Goal: Transaction & Acquisition: Purchase product/service

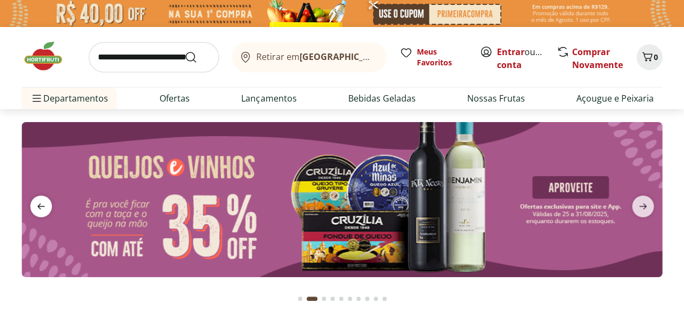
click at [34, 208] on span "previous" at bounding box center [41, 207] width 22 height 22
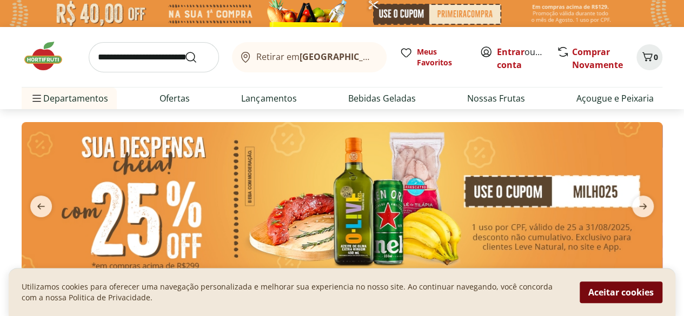
click at [596, 297] on button "Aceitar cookies" at bounding box center [621, 293] width 83 height 22
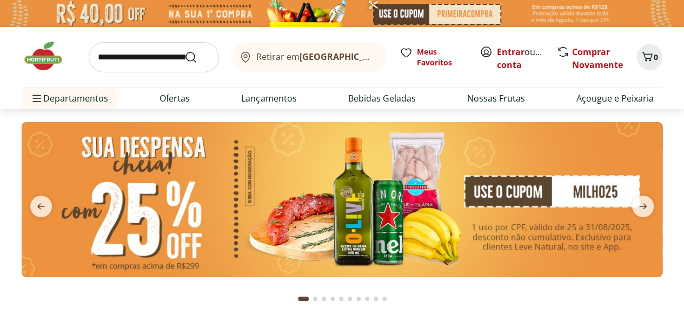
click at [150, 61] on input "search" at bounding box center [154, 57] width 130 height 30
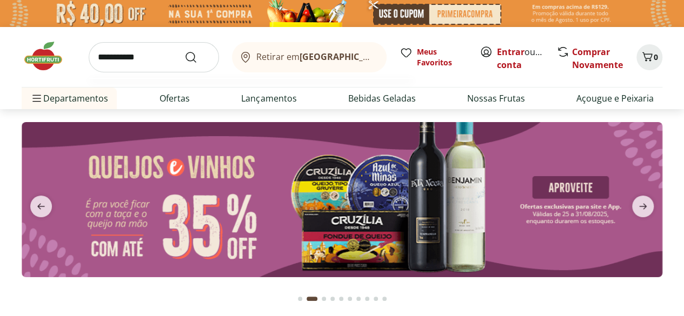
type input "**********"
click at [184, 51] on button "Submit Search" at bounding box center [197, 57] width 26 height 13
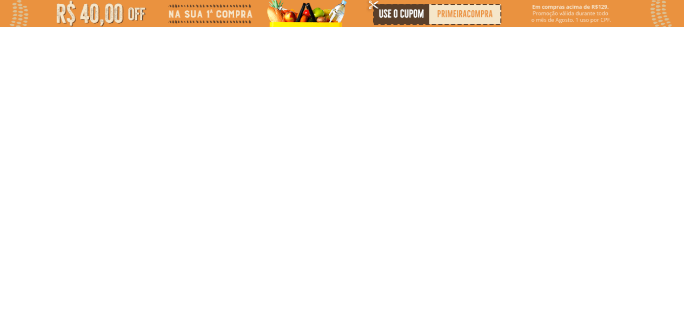
select select "**********"
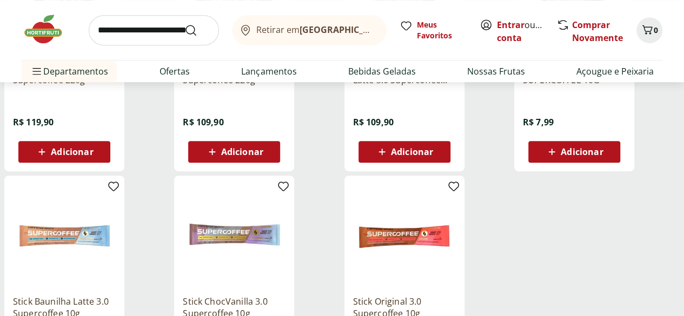
scroll to position [162, 0]
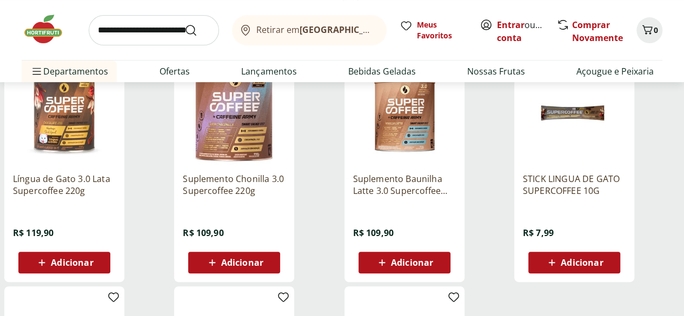
click at [263, 267] on span "Adicionar" at bounding box center [242, 263] width 42 height 9
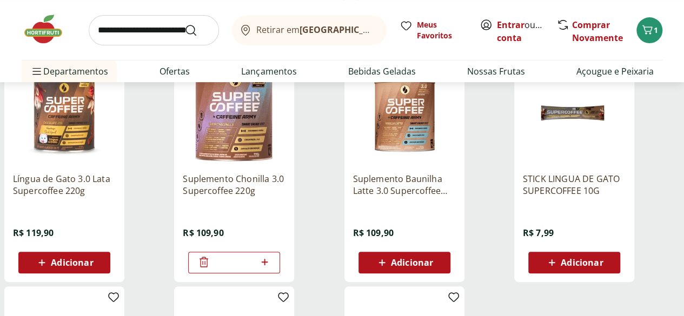
click at [442, 273] on div "Adicionar" at bounding box center [404, 262] width 75 height 19
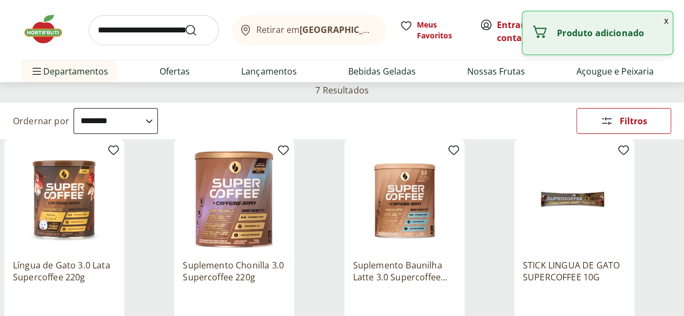
scroll to position [0, 0]
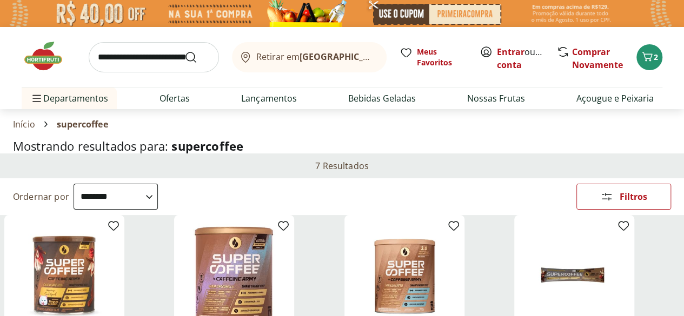
click at [40, 59] on img at bounding box center [49, 56] width 54 height 32
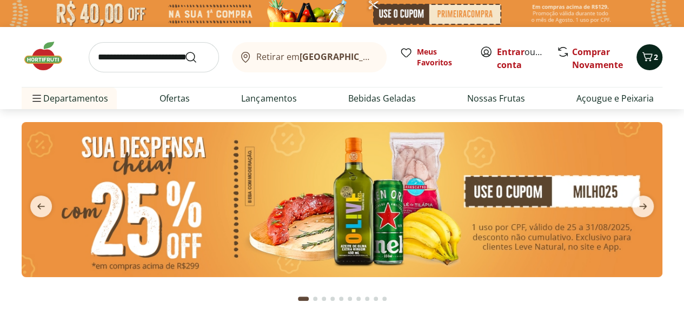
click at [651, 59] on icon "Carrinho" at bounding box center [647, 56] width 13 height 13
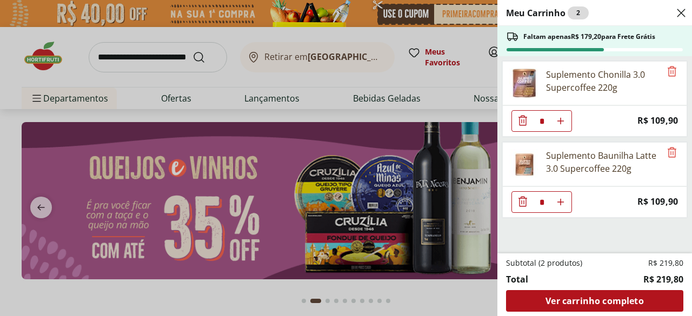
click at [684, 16] on icon "Close" at bounding box center [681, 12] width 13 height 13
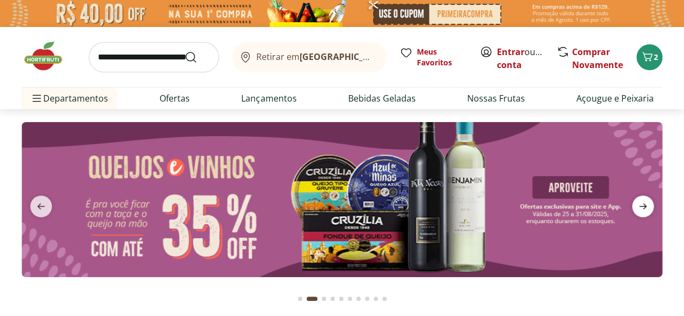
click at [639, 206] on icon "next" at bounding box center [643, 206] width 13 height 13
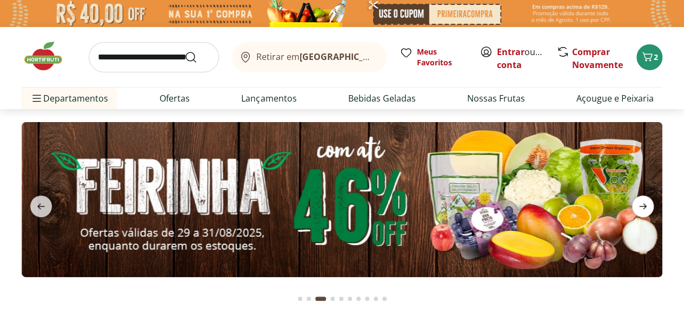
click at [639, 206] on icon "next" at bounding box center [643, 206] width 13 height 13
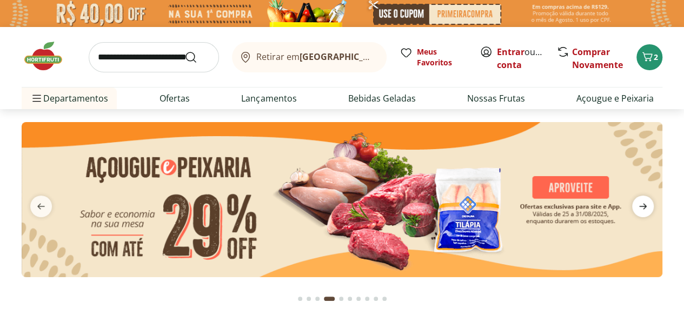
click at [639, 206] on icon "next" at bounding box center [643, 206] width 13 height 13
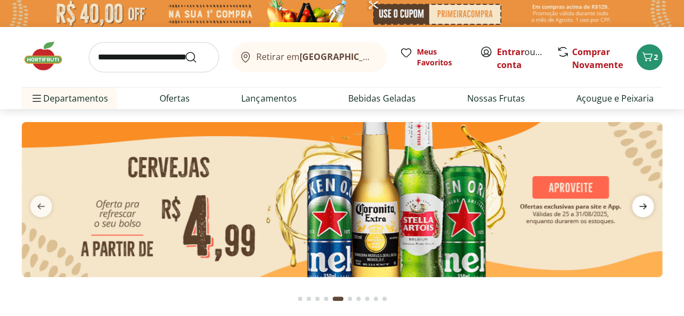
click at [639, 206] on icon "next" at bounding box center [643, 206] width 13 height 13
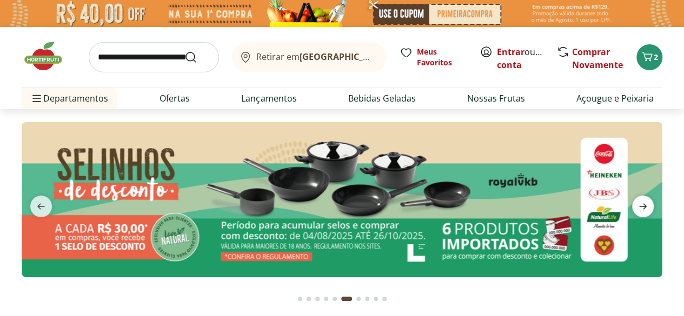
click at [639, 206] on icon "next" at bounding box center [643, 206] width 13 height 13
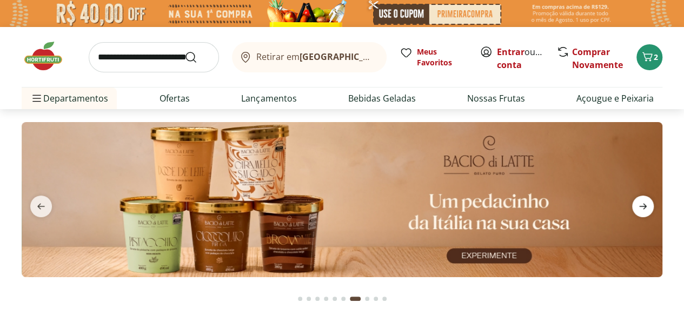
click at [639, 206] on icon "next" at bounding box center [643, 206] width 13 height 13
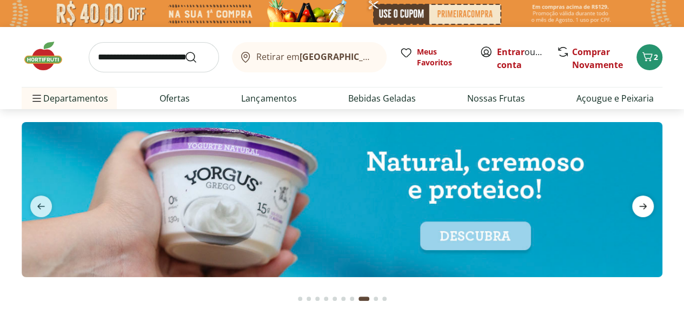
click at [639, 206] on icon "next" at bounding box center [643, 206] width 13 height 13
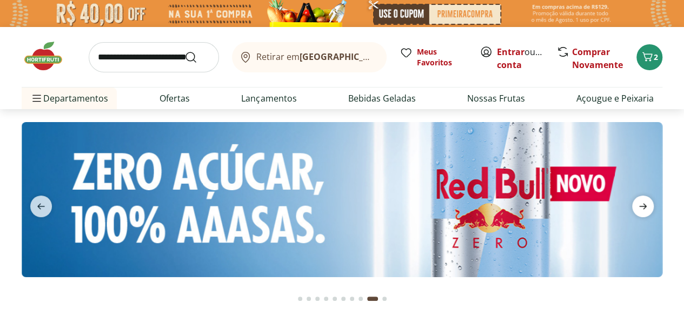
click at [639, 206] on icon "next" at bounding box center [643, 206] width 13 height 13
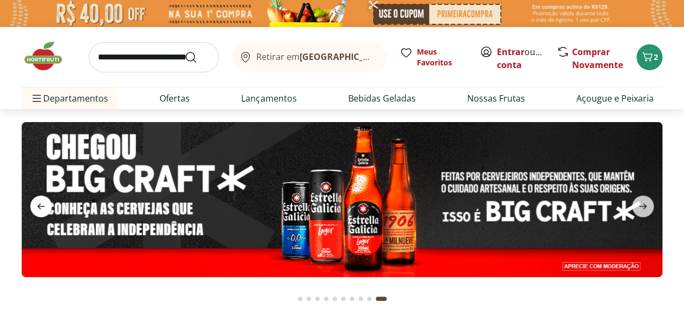
click at [36, 207] on icon "previous" at bounding box center [41, 206] width 13 height 13
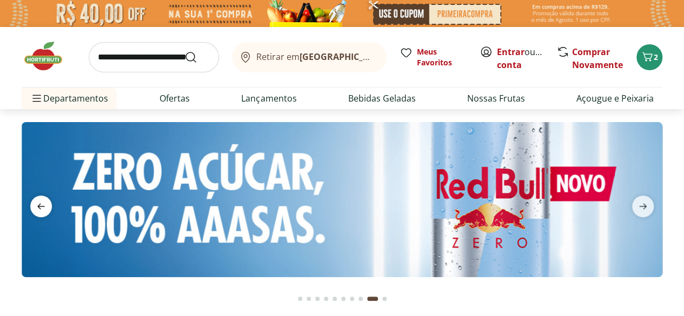
click at [36, 207] on icon "previous" at bounding box center [41, 206] width 13 height 13
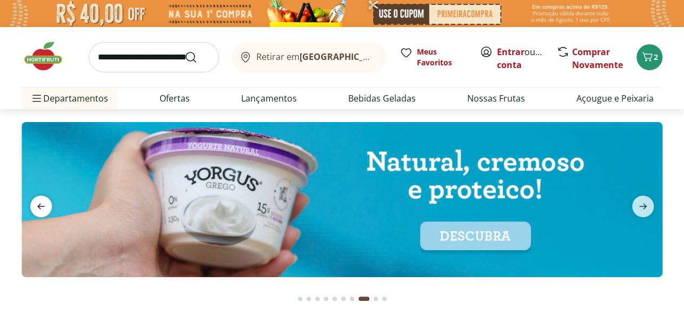
click at [36, 207] on icon "previous" at bounding box center [41, 206] width 13 height 13
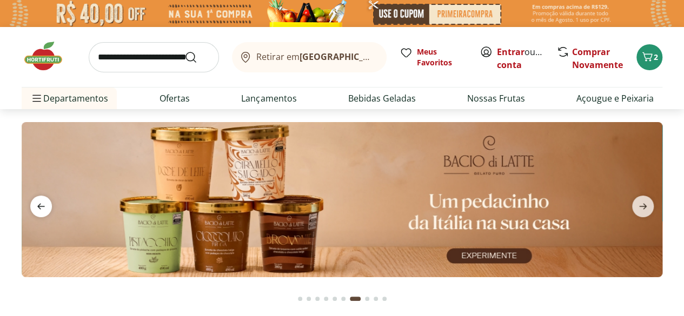
click at [36, 207] on icon "previous" at bounding box center [41, 206] width 13 height 13
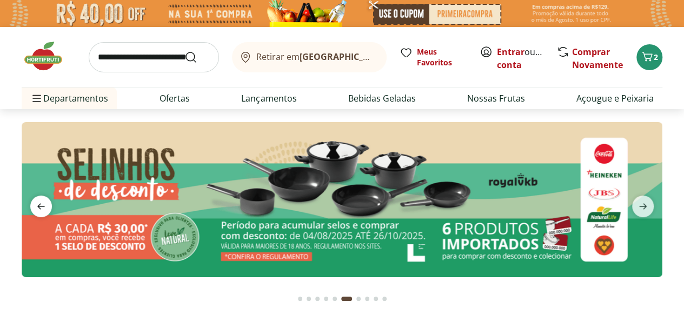
click at [36, 207] on icon "previous" at bounding box center [41, 206] width 13 height 13
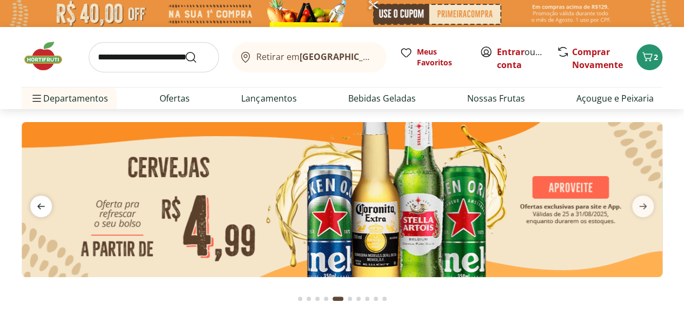
click at [36, 207] on icon "previous" at bounding box center [41, 206] width 13 height 13
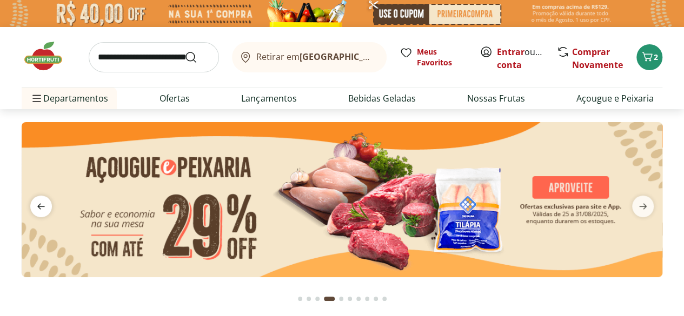
click at [36, 207] on icon "previous" at bounding box center [41, 206] width 13 height 13
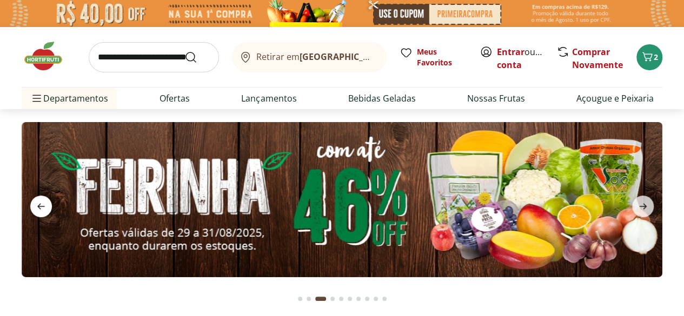
click at [36, 207] on icon "previous" at bounding box center [41, 206] width 13 height 13
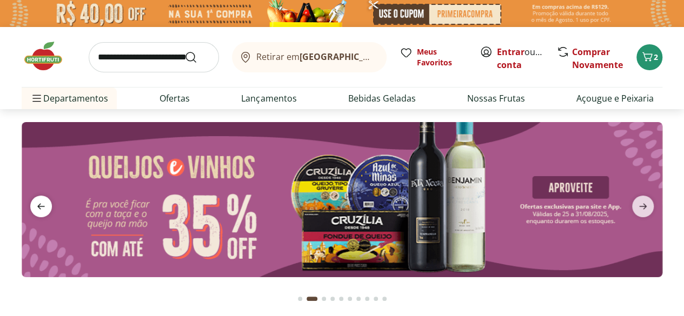
click at [36, 207] on icon "previous" at bounding box center [41, 206] width 13 height 13
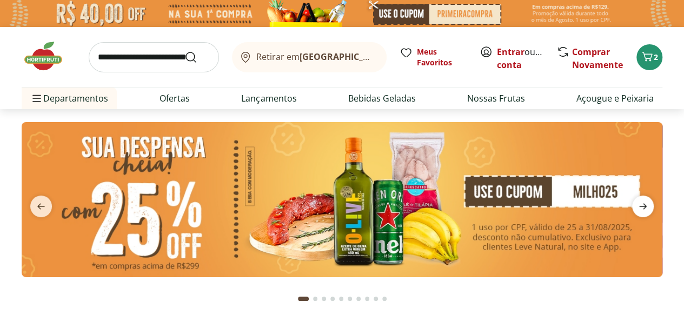
click at [644, 205] on icon "next" at bounding box center [643, 206] width 8 height 6
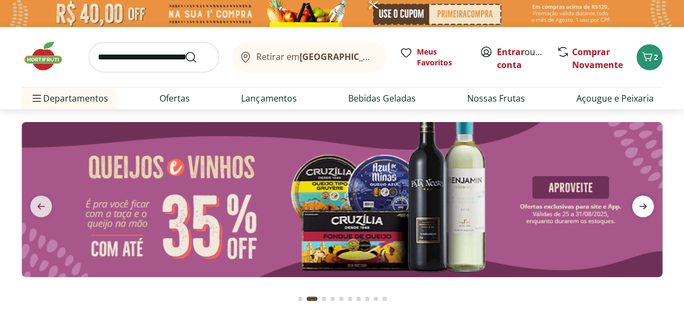
click at [644, 205] on icon "next" at bounding box center [643, 206] width 8 height 6
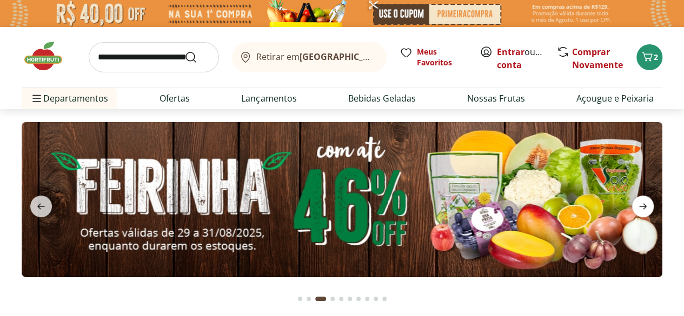
click at [644, 205] on icon "next" at bounding box center [643, 206] width 8 height 6
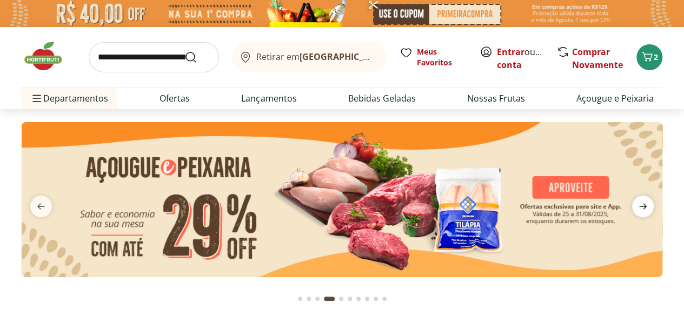
click at [641, 205] on icon "next" at bounding box center [643, 206] width 13 height 13
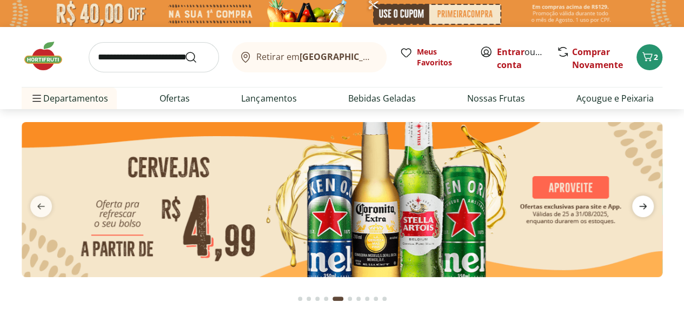
click at [641, 205] on icon "next" at bounding box center [643, 206] width 13 height 13
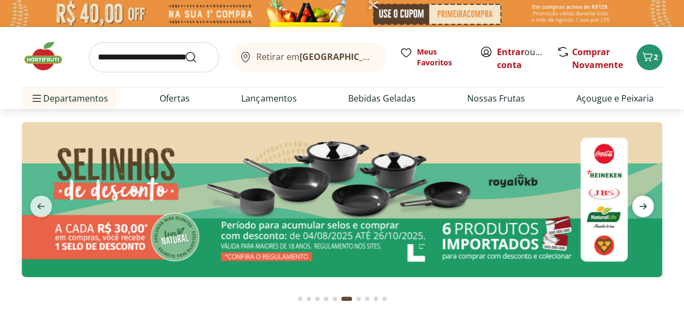
click at [641, 205] on icon "next" at bounding box center [643, 206] width 13 height 13
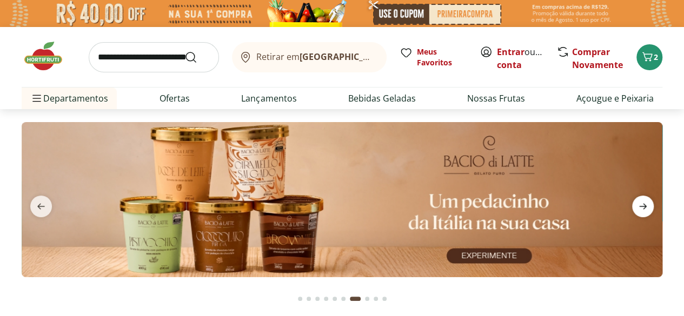
click at [641, 205] on icon "next" at bounding box center [643, 206] width 13 height 13
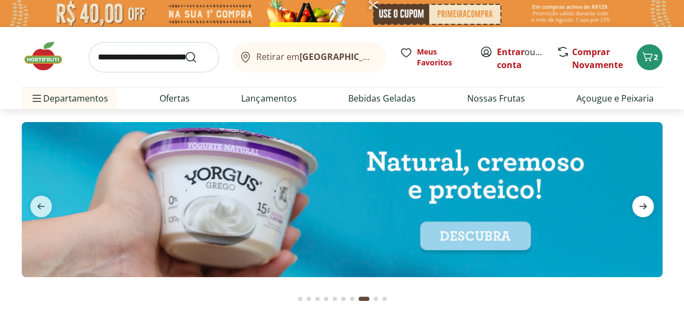
click at [641, 205] on icon "next" at bounding box center [643, 206] width 13 height 13
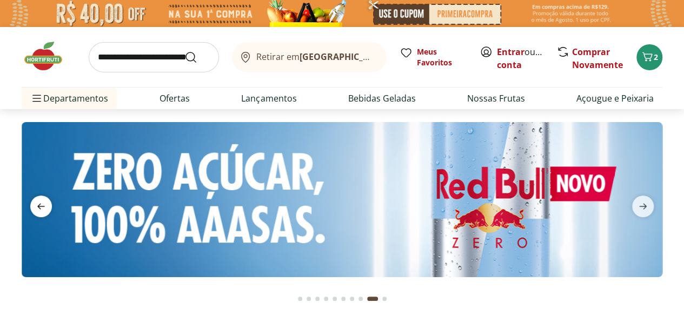
click at [37, 206] on icon "previous" at bounding box center [41, 206] width 8 height 6
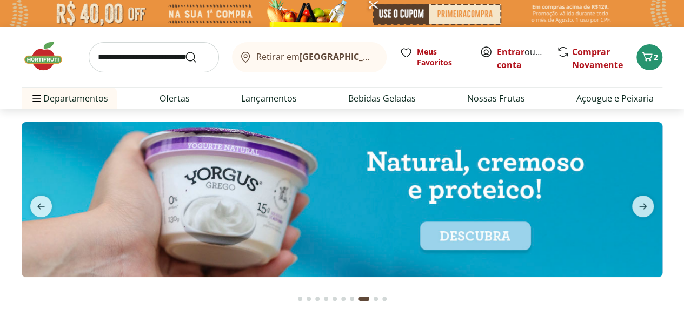
click at [342, 220] on img at bounding box center [342, 199] width 641 height 155
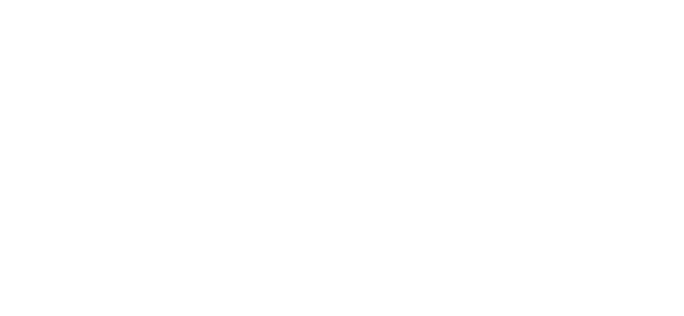
select select "**********"
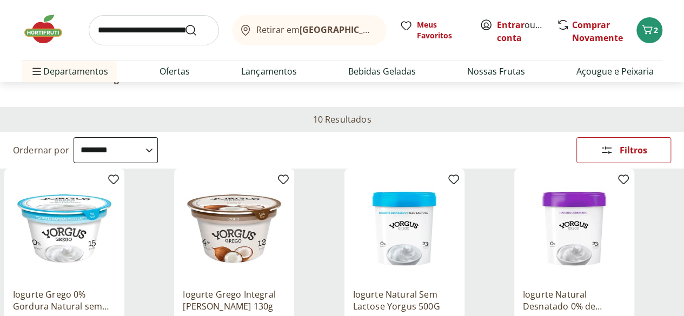
scroll to position [108, 0]
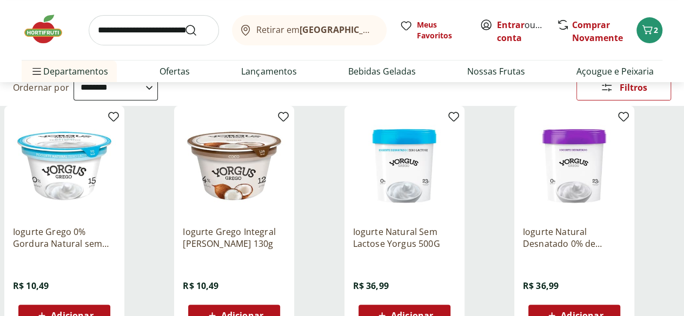
click at [93, 312] on span "Adicionar" at bounding box center [72, 316] width 42 height 9
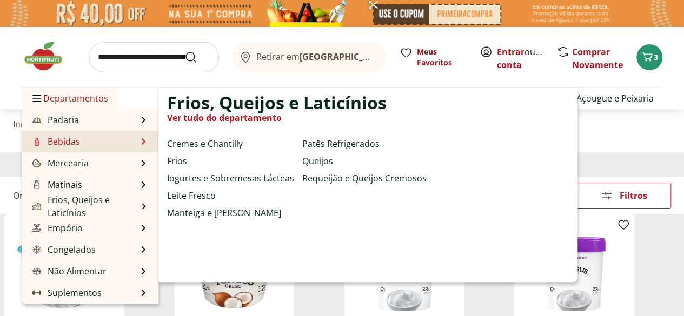
scroll to position [54, 0]
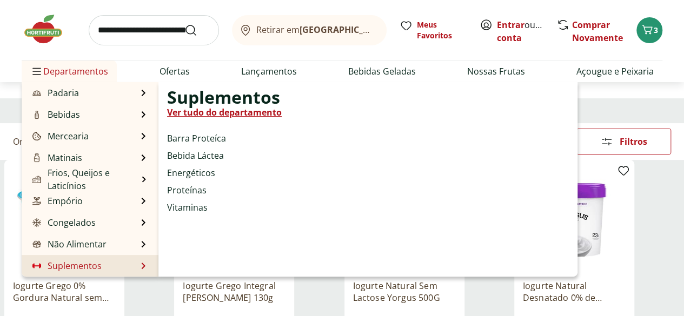
click at [97, 263] on link "Suplementos" at bounding box center [65, 266] width 71 height 13
select select "**********"
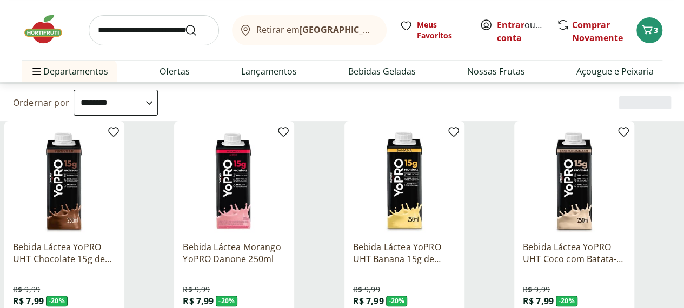
scroll to position [162, 0]
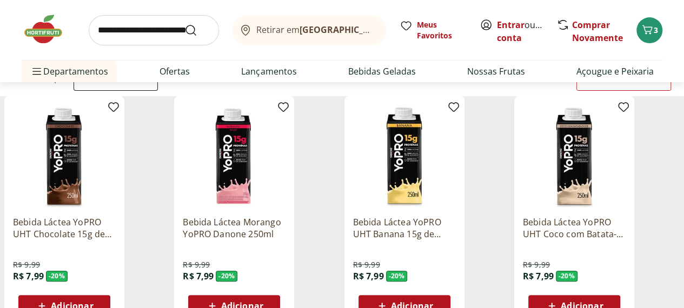
scroll to position [108, 0]
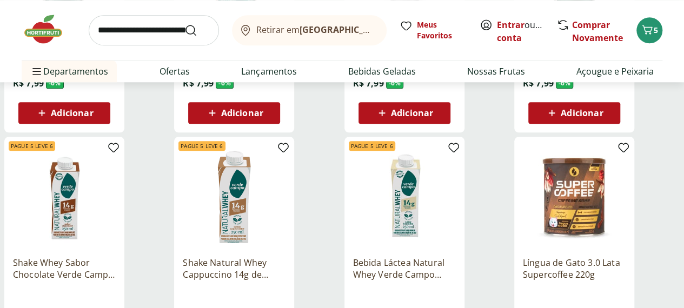
scroll to position [595, 0]
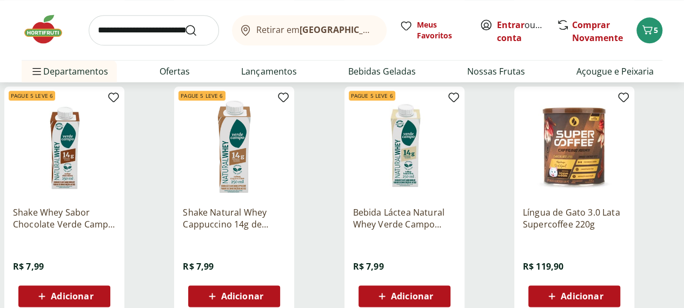
click at [93, 292] on span "Adicionar" at bounding box center [72, 296] width 42 height 9
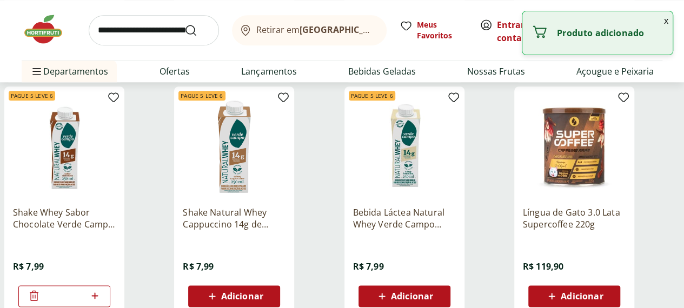
click at [263, 292] on span "Adicionar" at bounding box center [242, 296] width 42 height 9
click at [433, 292] on span "Adicionar" at bounding box center [412, 296] width 42 height 9
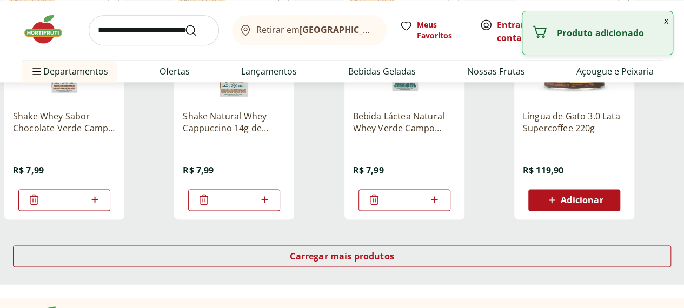
scroll to position [757, 0]
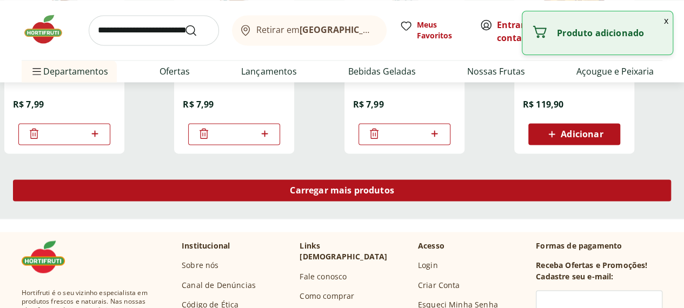
click at [394, 186] on span "Carregar mais produtos" at bounding box center [342, 190] width 104 height 9
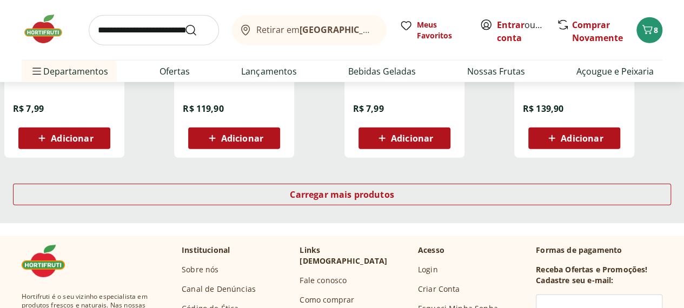
scroll to position [1461, 0]
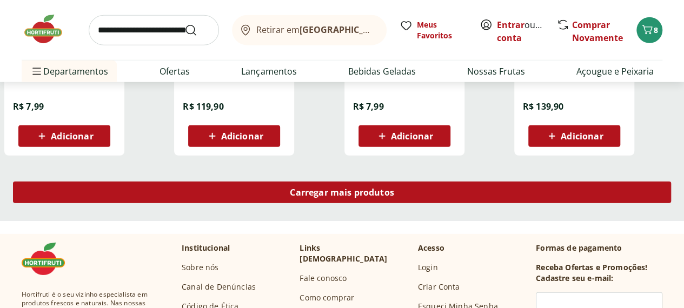
click at [431, 182] on div "Carregar mais produtos" at bounding box center [342, 193] width 658 height 22
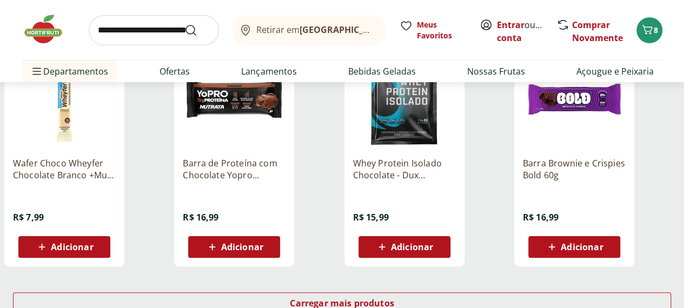
scroll to position [2056, 0]
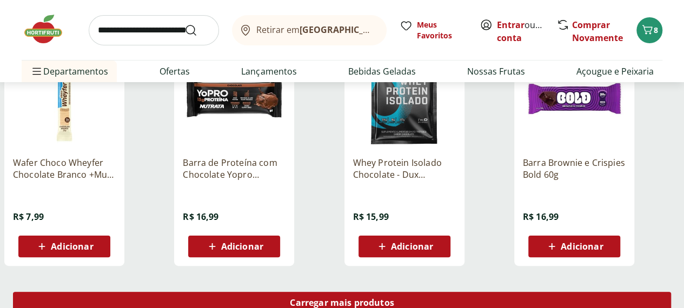
click at [432, 292] on div "Carregar mais produtos" at bounding box center [342, 303] width 658 height 22
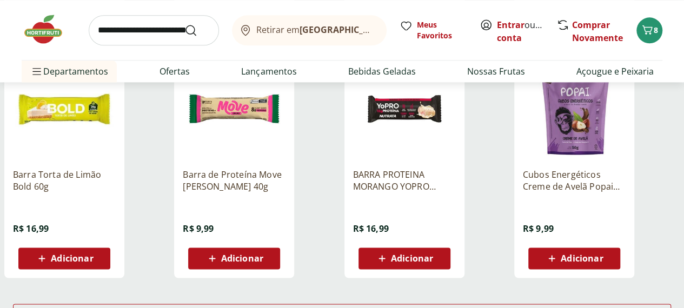
scroll to position [2759, 0]
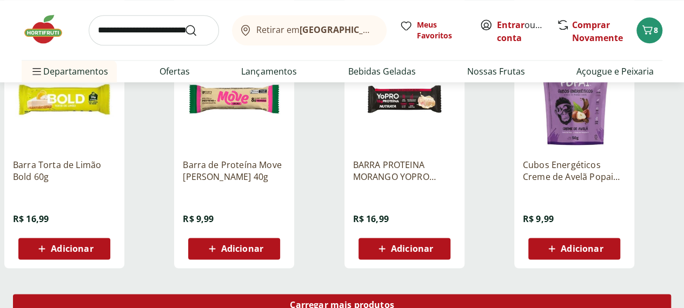
click at [394, 301] on span "Carregar mais produtos" at bounding box center [342, 305] width 104 height 9
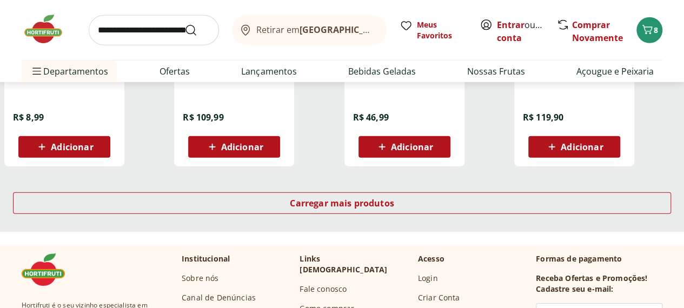
scroll to position [3571, 0]
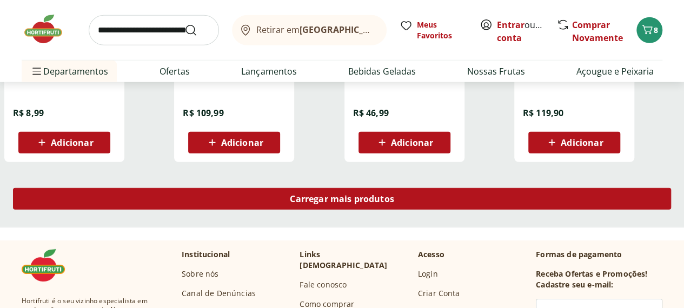
click at [413, 188] on div "Carregar mais produtos" at bounding box center [342, 199] width 658 height 22
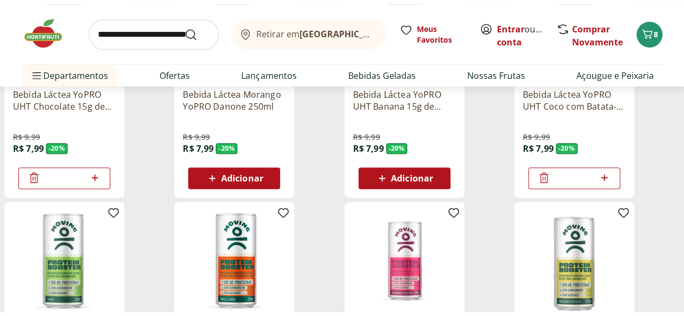
scroll to position [0, 0]
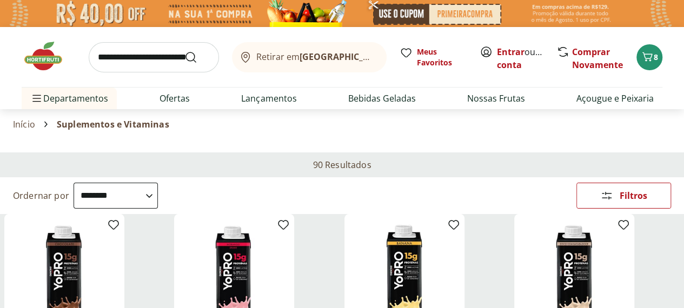
click at [40, 68] on img at bounding box center [49, 56] width 54 height 32
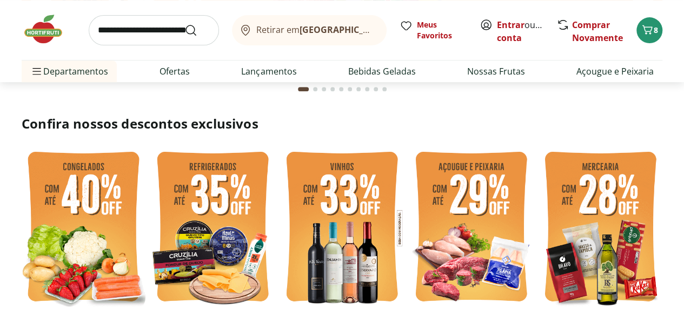
scroll to position [271, 0]
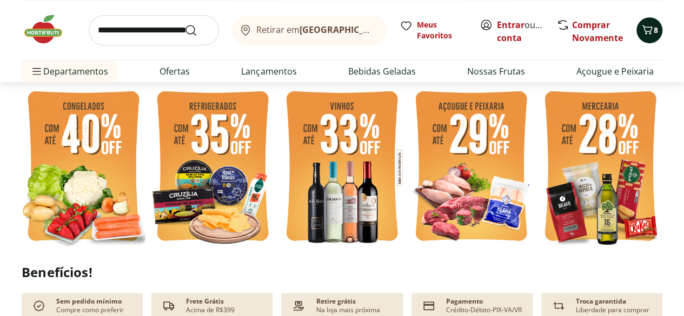
click at [651, 32] on icon "Carrinho" at bounding box center [648, 29] width 10 height 9
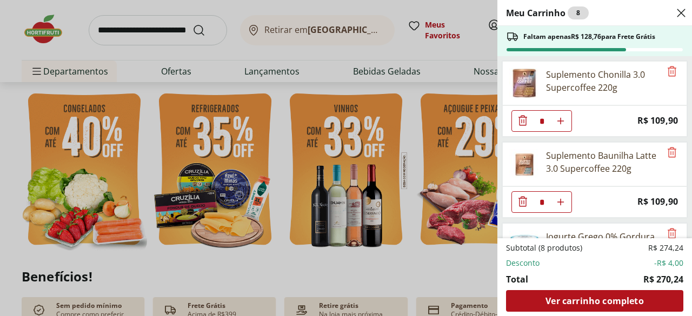
type input "*"
click at [684, 17] on icon "Close" at bounding box center [681, 12] width 13 height 13
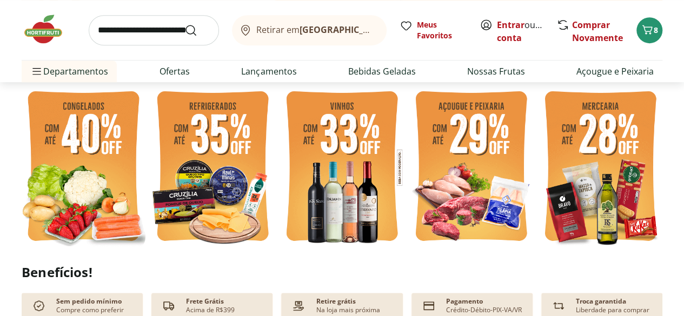
click at [606, 174] on img at bounding box center [601, 168] width 124 height 166
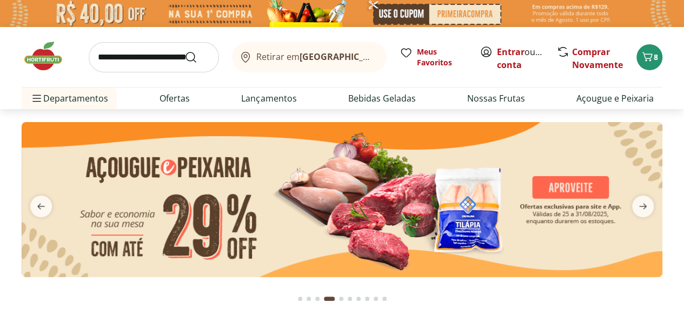
select select "**********"
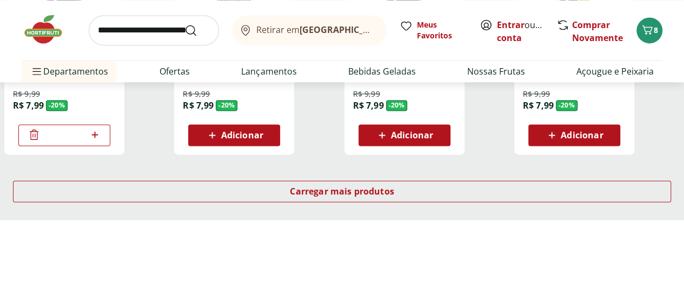
scroll to position [757, 0]
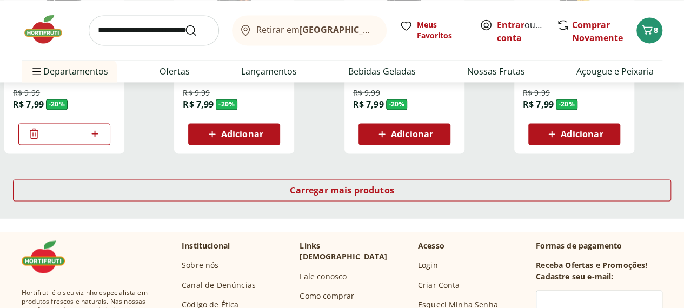
click at [603, 130] on span "Adicionar" at bounding box center [582, 134] width 42 height 9
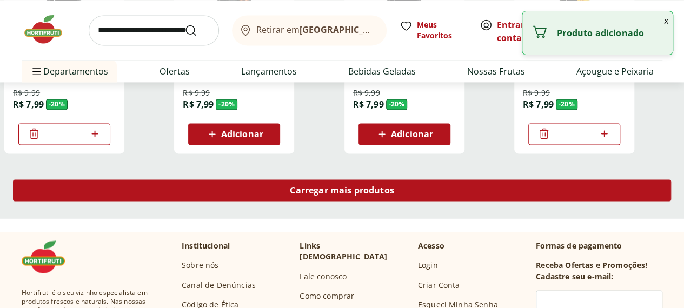
click at [394, 186] on span "Carregar mais produtos" at bounding box center [342, 190] width 104 height 9
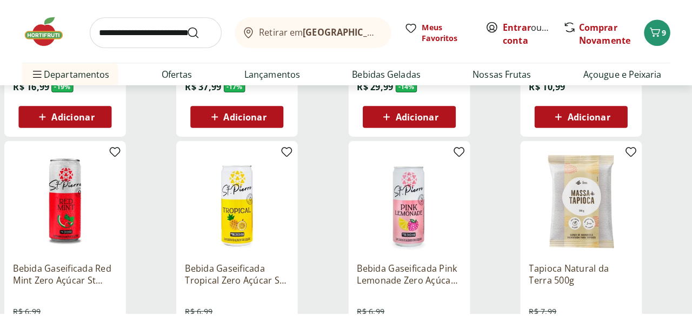
scroll to position [1244, 0]
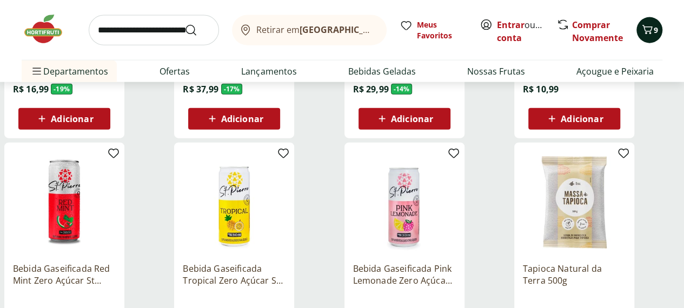
click at [655, 30] on span "9" at bounding box center [656, 30] width 4 height 10
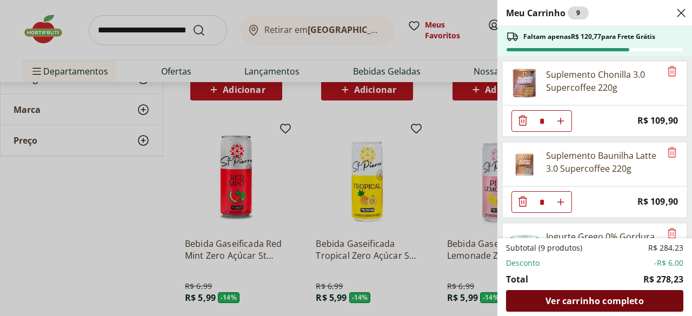
click at [624, 304] on span "Ver carrinho completo" at bounding box center [595, 301] width 98 height 9
